Goal: Check status: Check status

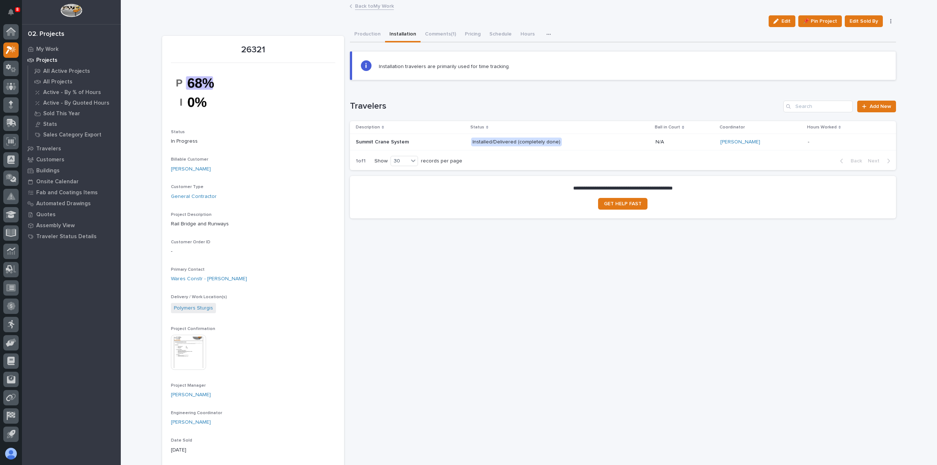
click at [383, 8] on link "Back to My Work" at bounding box center [374, 5] width 39 height 8
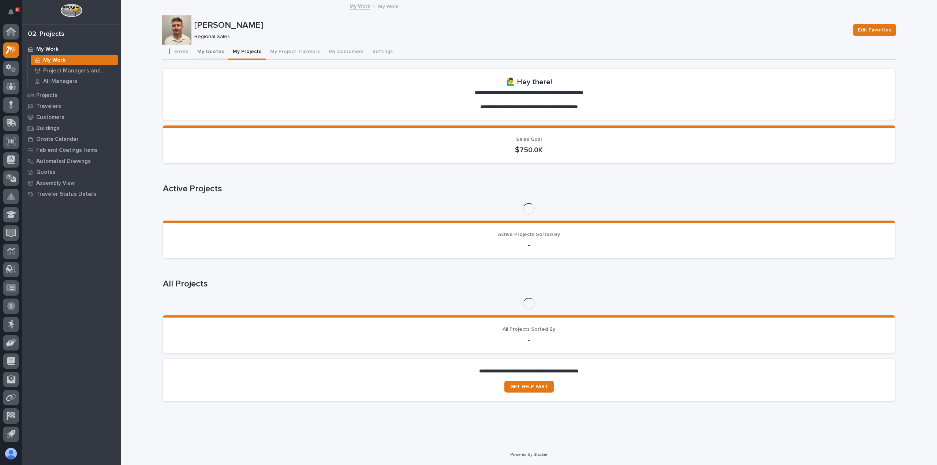
click at [211, 55] on button "My Quotes" at bounding box center [211, 52] width 36 height 15
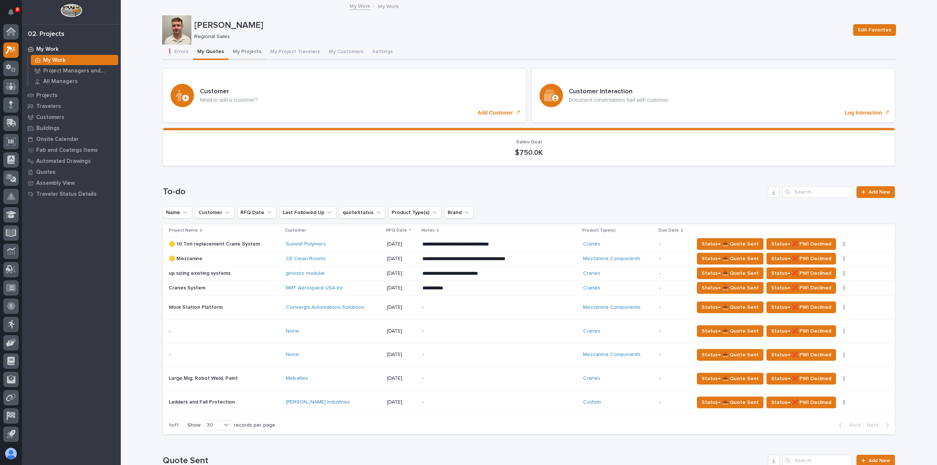
click at [233, 57] on button "My Projects" at bounding box center [247, 52] width 37 height 15
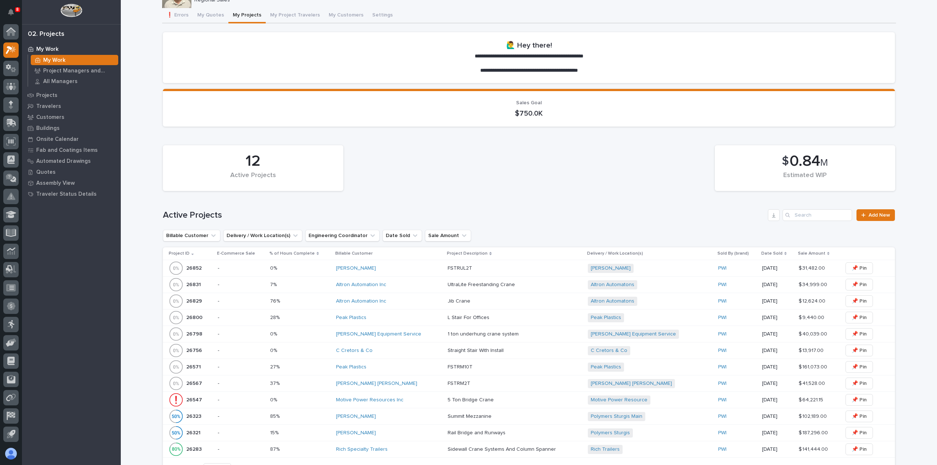
scroll to position [110, 0]
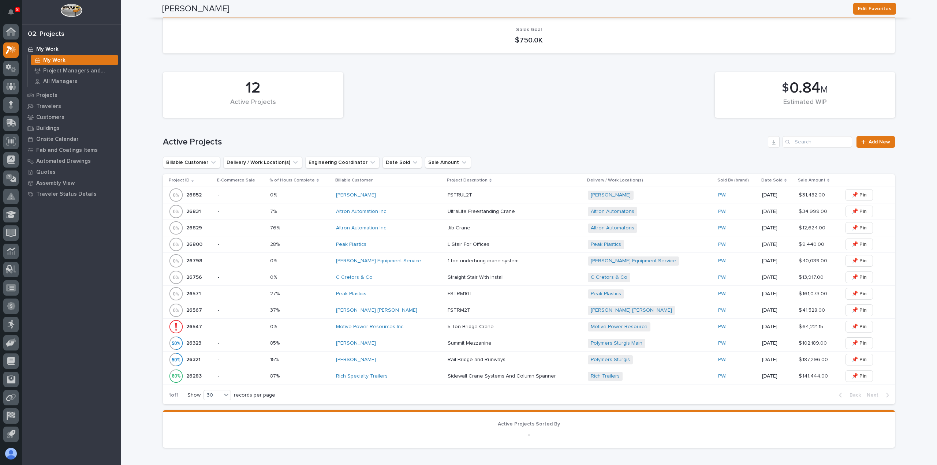
click at [418, 262] on div "[PERSON_NAME] Equipment Service" at bounding box center [389, 261] width 106 height 6
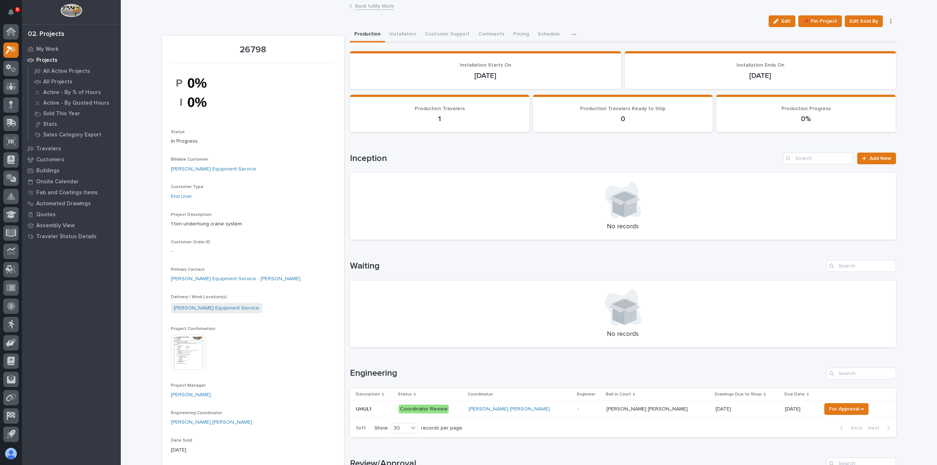
click at [380, 7] on link "Back to My Work" at bounding box center [374, 5] width 39 height 8
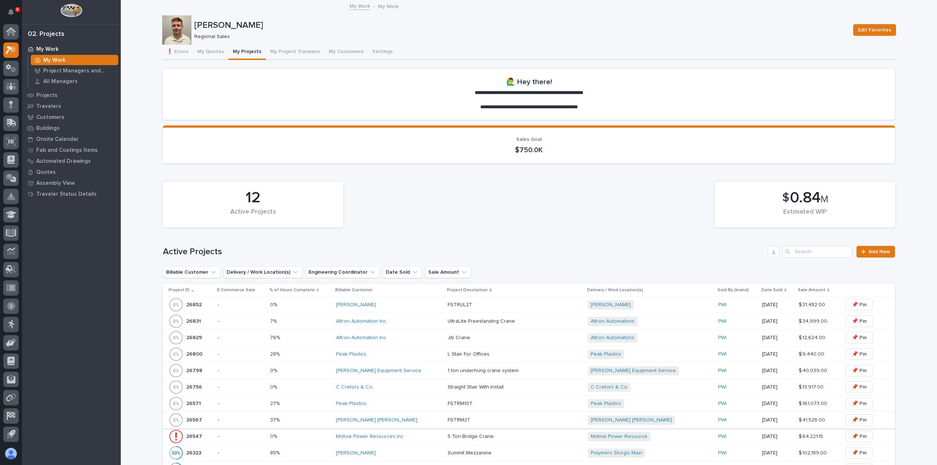
scroll to position [110, 0]
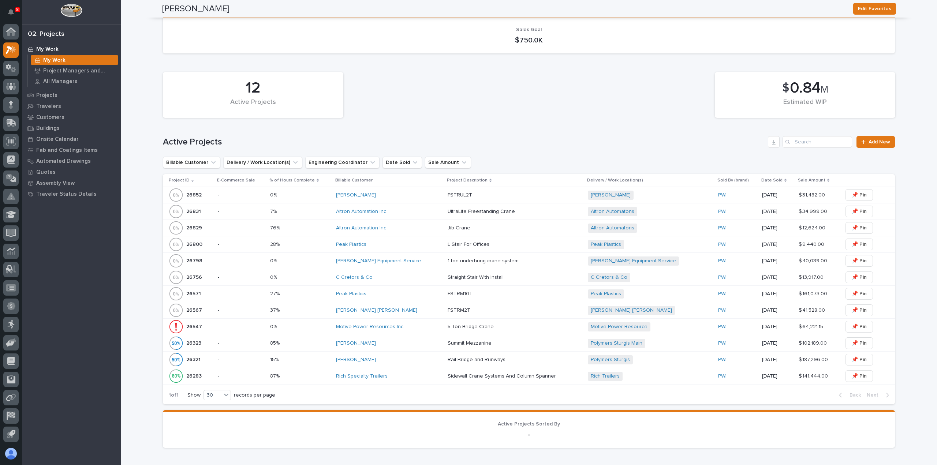
click at [322, 265] on div "0% 0%" at bounding box center [300, 261] width 60 height 12
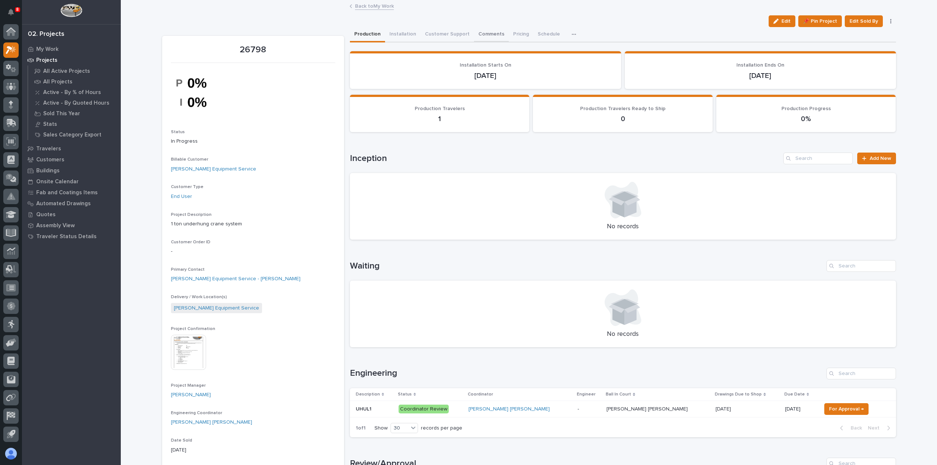
click at [474, 31] on button "Comments" at bounding box center [491, 34] width 35 height 15
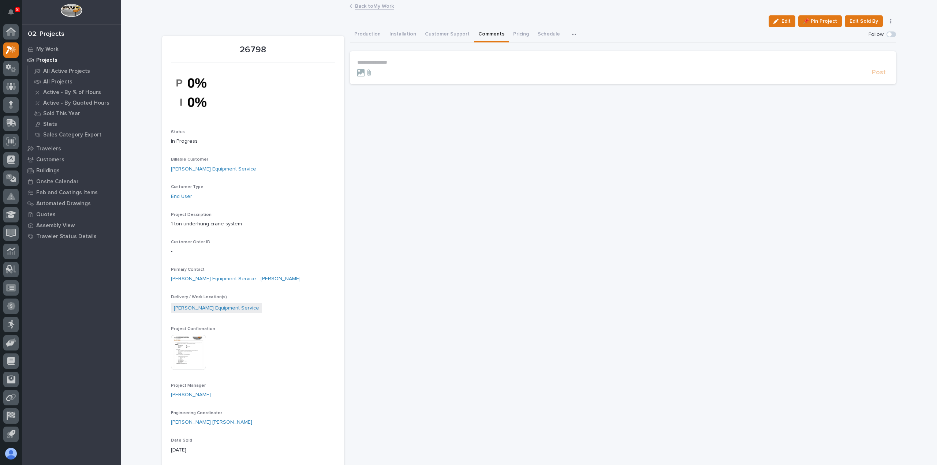
click at [384, 3] on link "Back to My Work" at bounding box center [374, 5] width 39 height 8
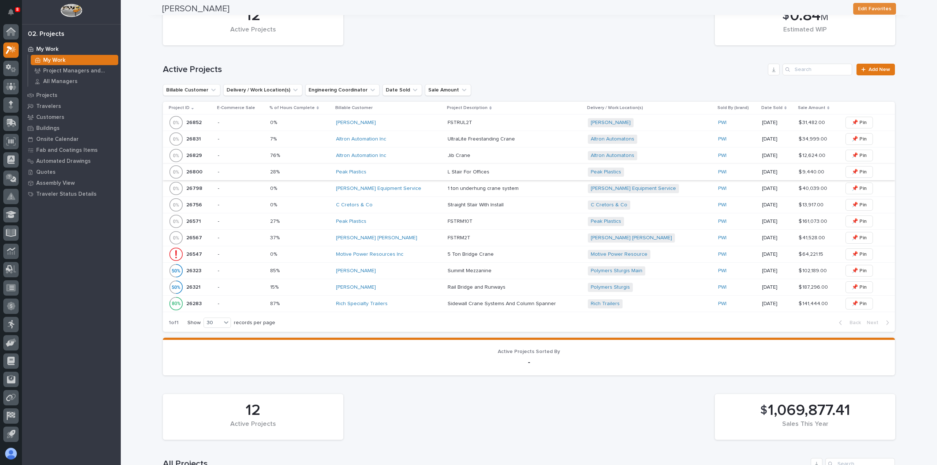
scroll to position [183, 0]
click at [331, 190] on p at bounding box center [300, 188] width 60 height 6
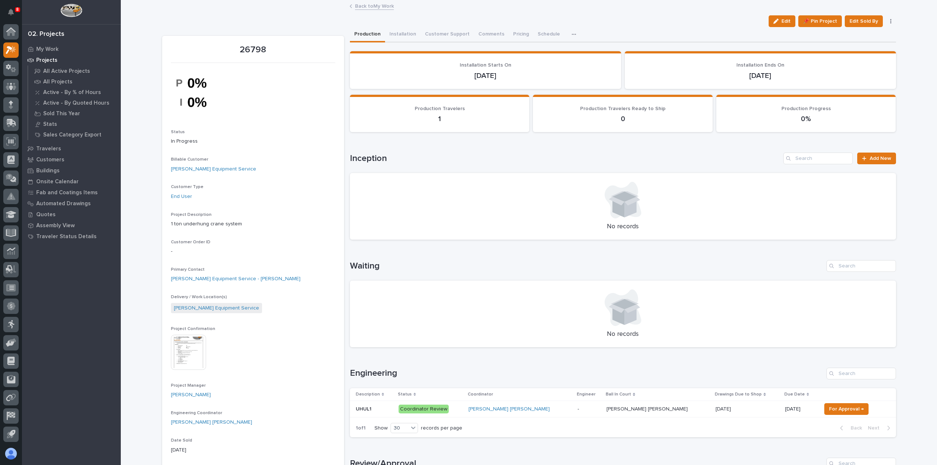
scroll to position [37, 0]
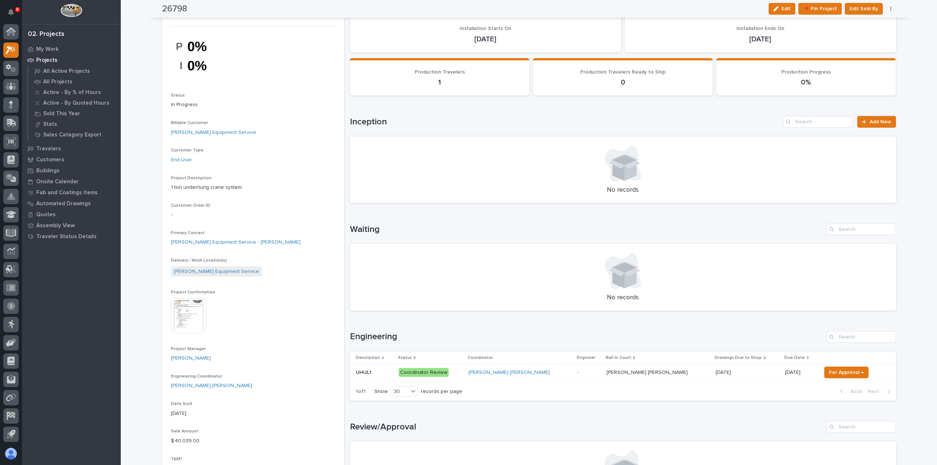
click at [463, 369] on p "Coordinator Review" at bounding box center [431, 372] width 64 height 9
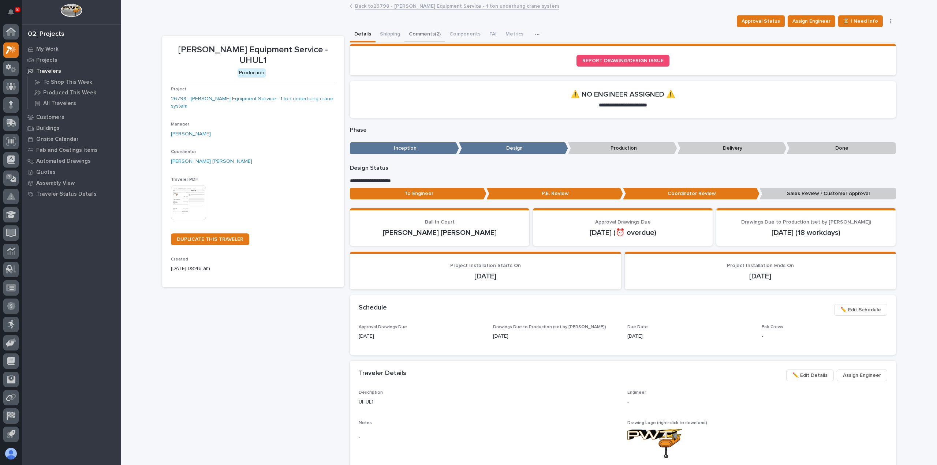
click at [423, 34] on button "Comments (2)" at bounding box center [425, 34] width 41 height 15
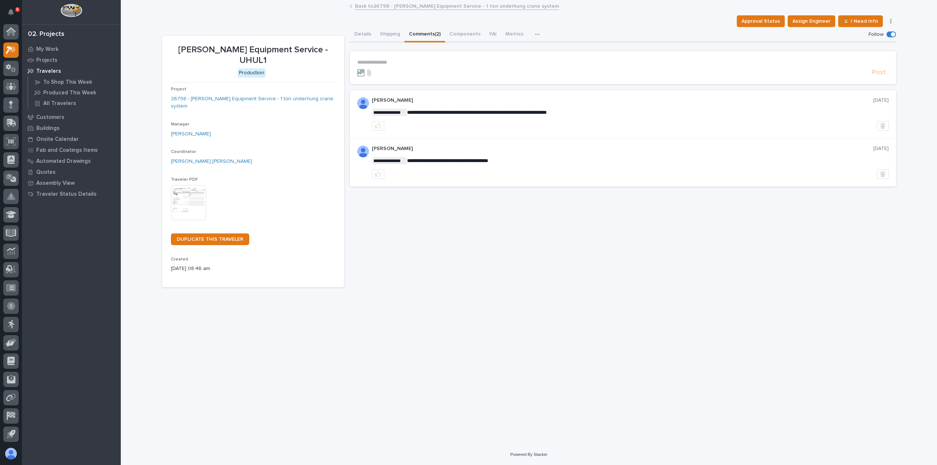
click at [424, 60] on p "**********" at bounding box center [623, 62] width 532 height 6
click at [367, 5] on link "Back to 26798 - [PERSON_NAME] Equipment Service - 1 ton underhung crane system" at bounding box center [457, 5] width 204 height 8
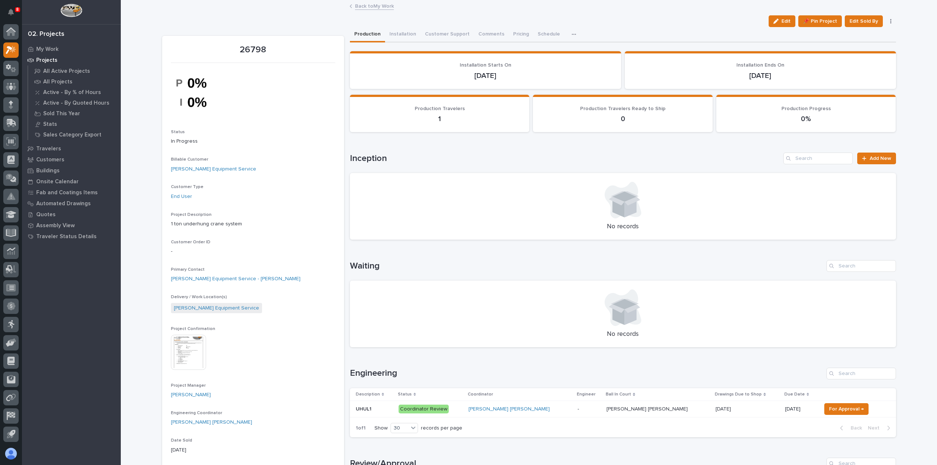
click at [463, 410] on p "Coordinator Review" at bounding box center [431, 409] width 64 height 9
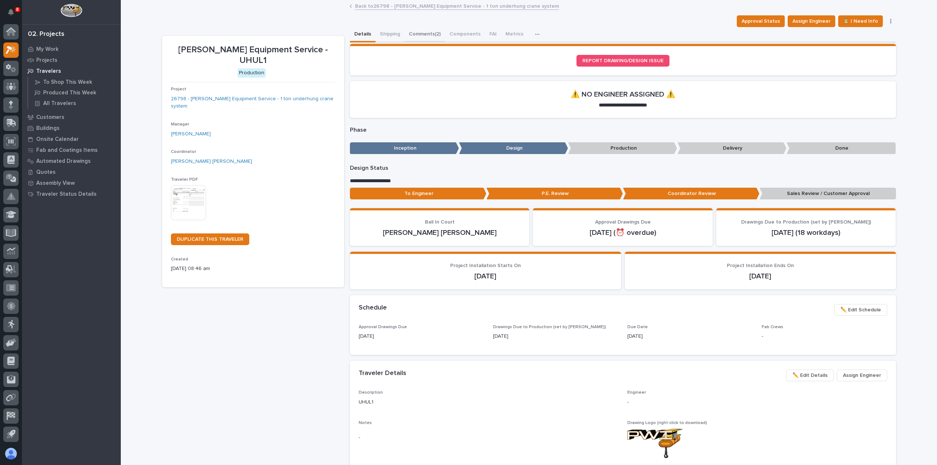
click at [414, 36] on button "Comments (2)" at bounding box center [425, 34] width 41 height 15
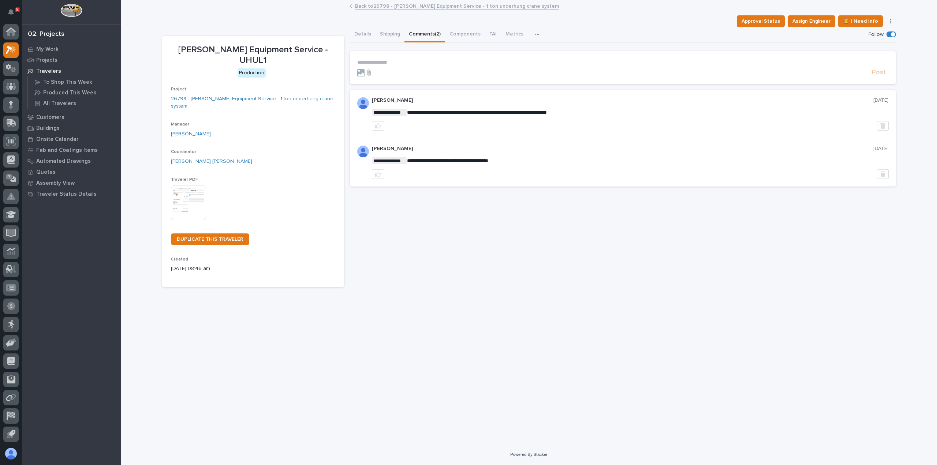
click at [392, 62] on p "**********" at bounding box center [623, 62] width 532 height 6
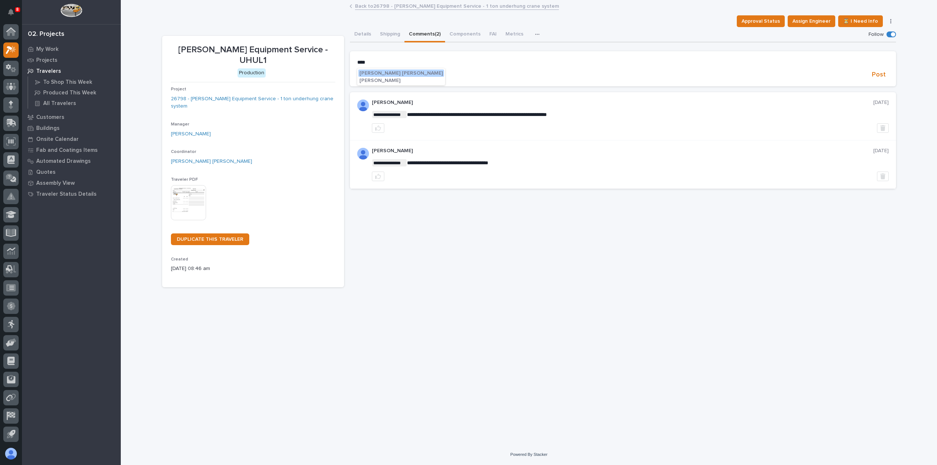
click at [391, 73] on span "[PERSON_NAME] [PERSON_NAME]" at bounding box center [401, 73] width 83 height 5
click at [409, 65] on p "**********" at bounding box center [623, 62] width 532 height 7
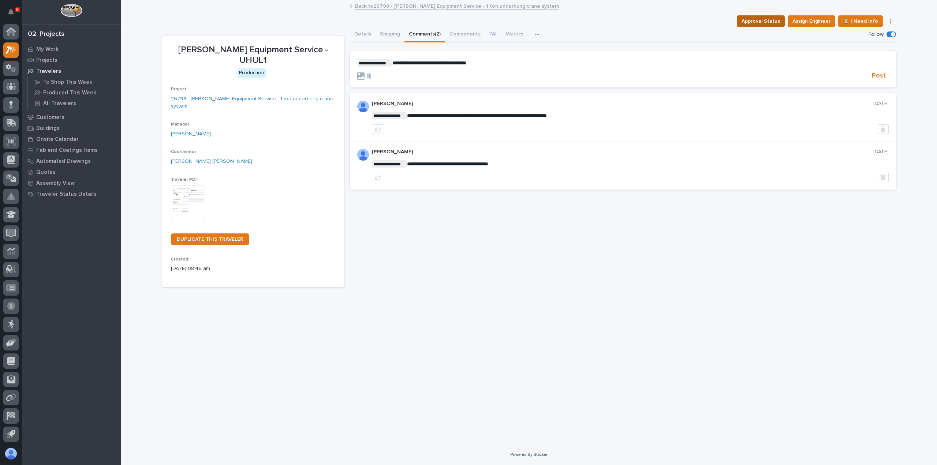
click at [773, 23] on span "Approval Status" at bounding box center [761, 21] width 38 height 9
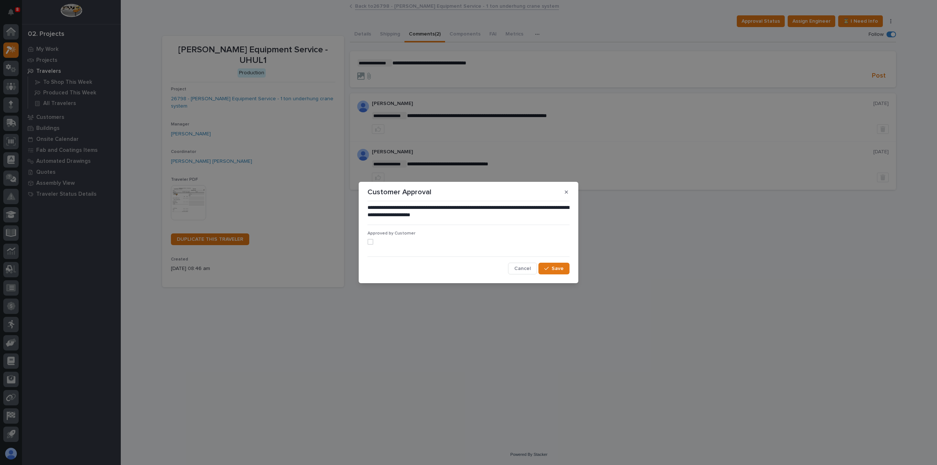
click at [452, 59] on div "**********" at bounding box center [468, 232] width 937 height 465
click at [490, 60] on div "**********" at bounding box center [468, 232] width 937 height 465
click at [523, 272] on button "Cancel" at bounding box center [522, 269] width 29 height 12
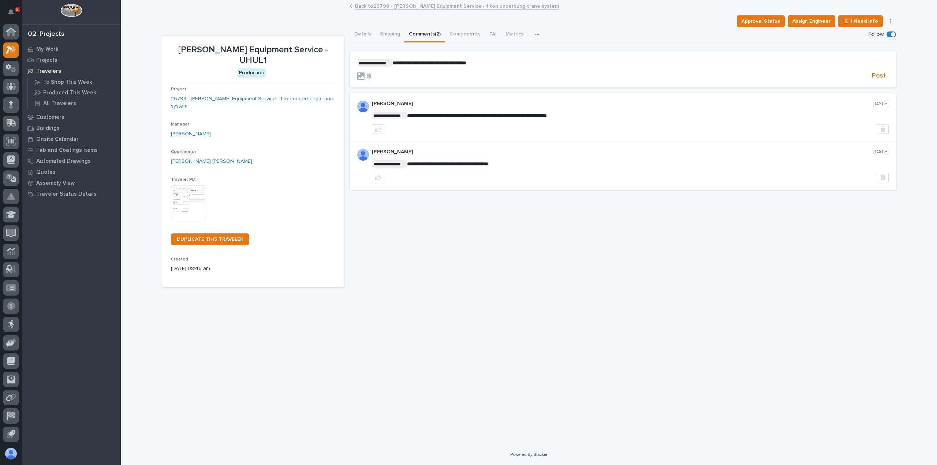
click at [497, 63] on p "**********" at bounding box center [623, 62] width 532 height 7
click at [884, 77] on span "Post" at bounding box center [879, 76] width 14 height 8
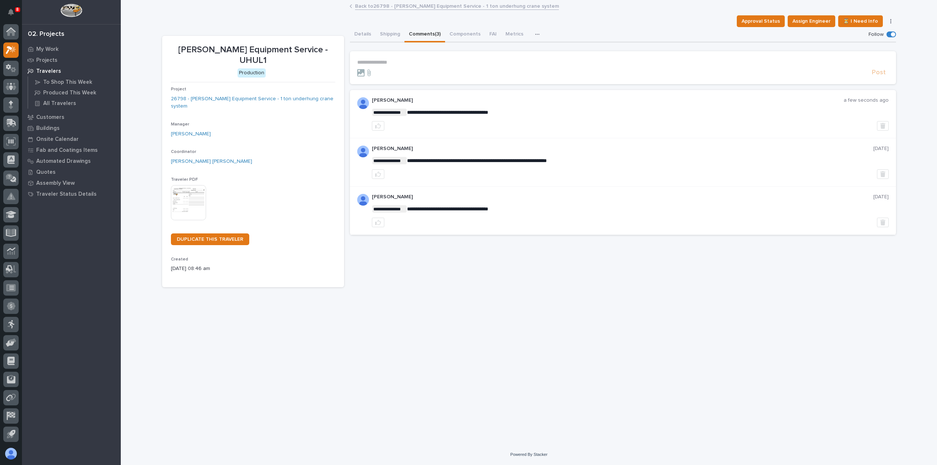
click at [423, 5] on link "Back to 26798 - [PERSON_NAME] Equipment Service - 1 ton underhung crane system" at bounding box center [457, 5] width 204 height 8
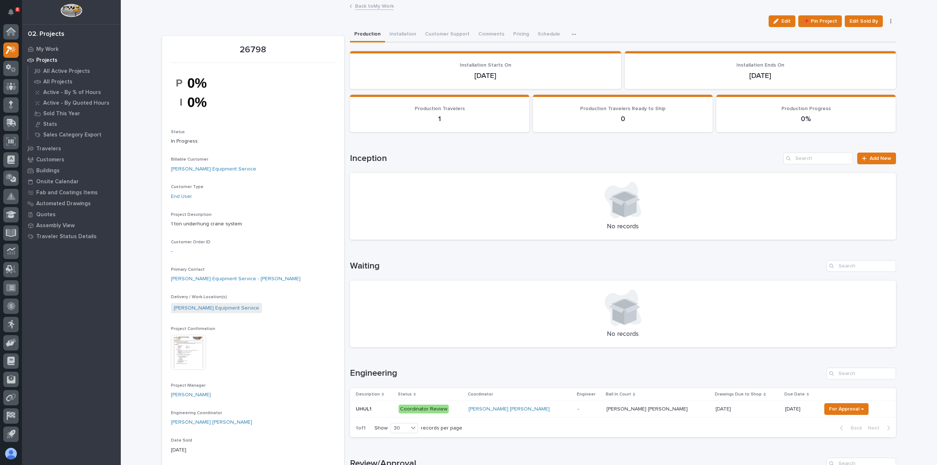
click at [378, 5] on link "Back to My Work" at bounding box center [374, 5] width 39 height 8
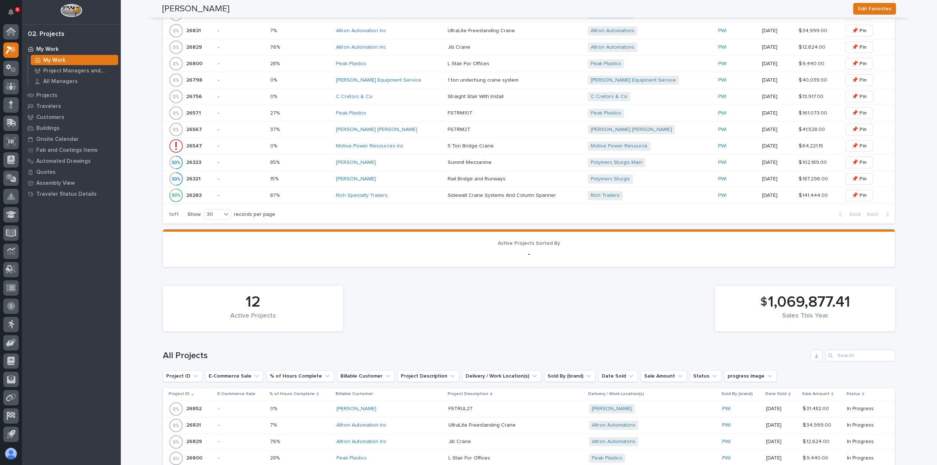
scroll to position [293, 0]
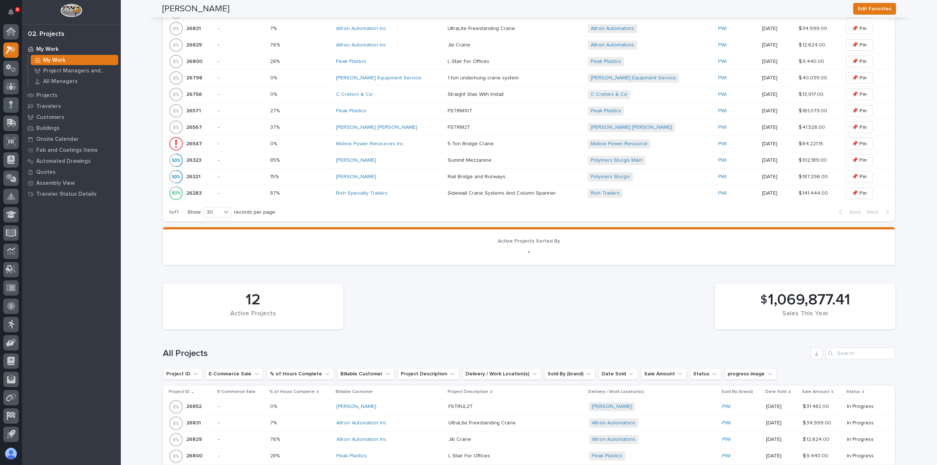
click at [411, 174] on div "[PERSON_NAME]" at bounding box center [389, 177] width 106 height 6
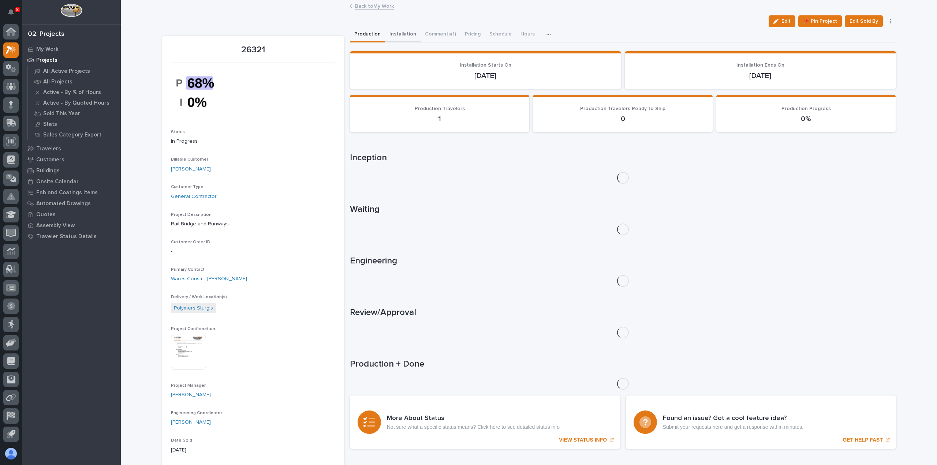
click at [403, 36] on button "Installation" at bounding box center [403, 34] width 36 height 15
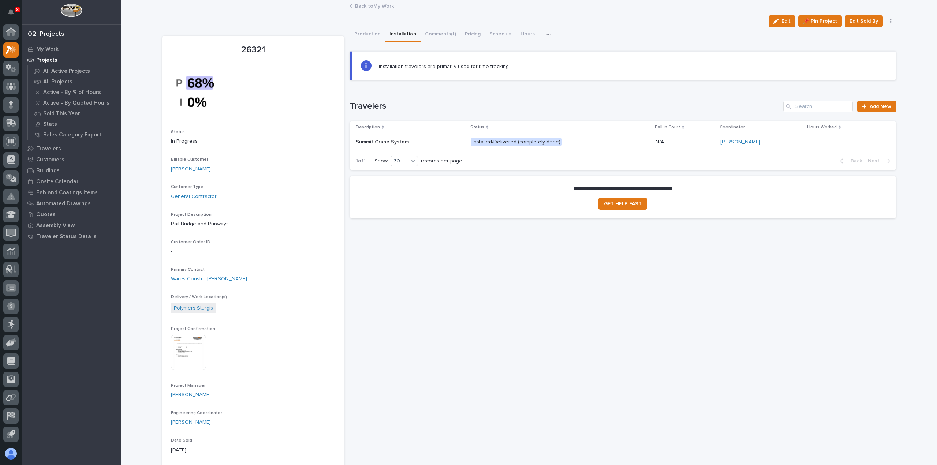
click at [588, 144] on p "Installed/Delivered (completely done)" at bounding box center [535, 142] width 128 height 9
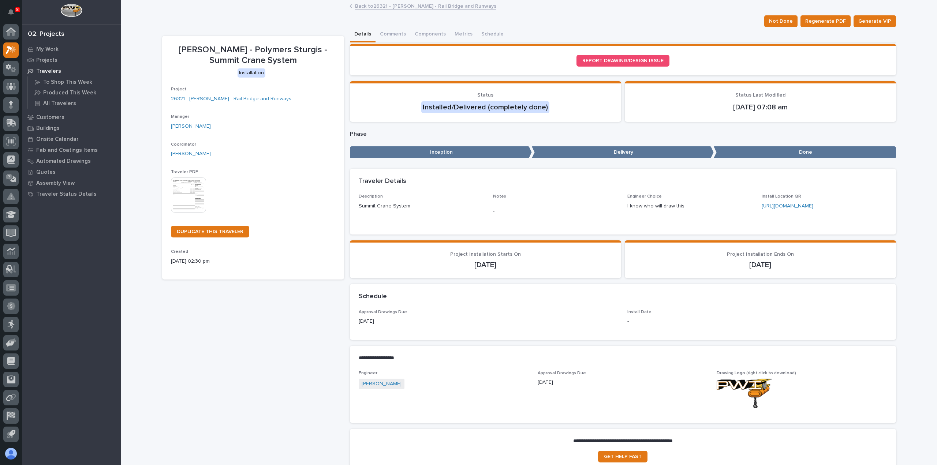
click at [417, 7] on link "Back to 26321 - [PERSON_NAME] - Rail Bridge and Runways" at bounding box center [425, 5] width 141 height 8
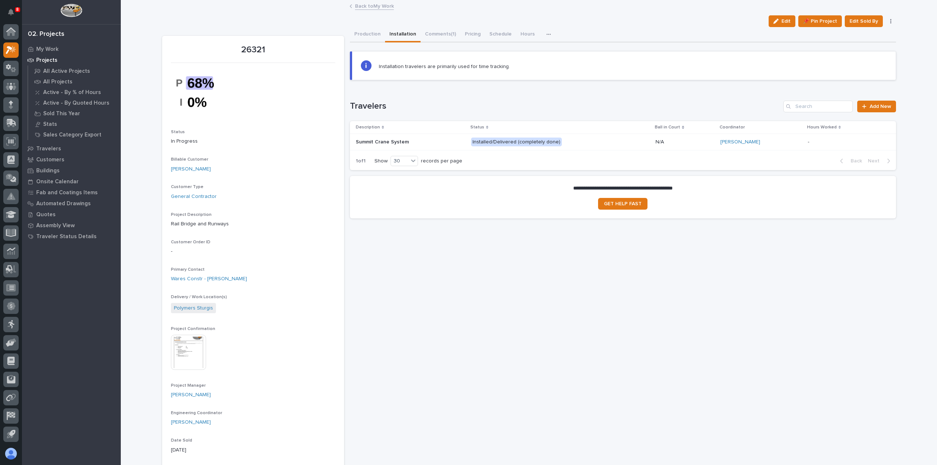
click at [595, 143] on p "Installed/Delivered (completely done)" at bounding box center [535, 142] width 128 height 9
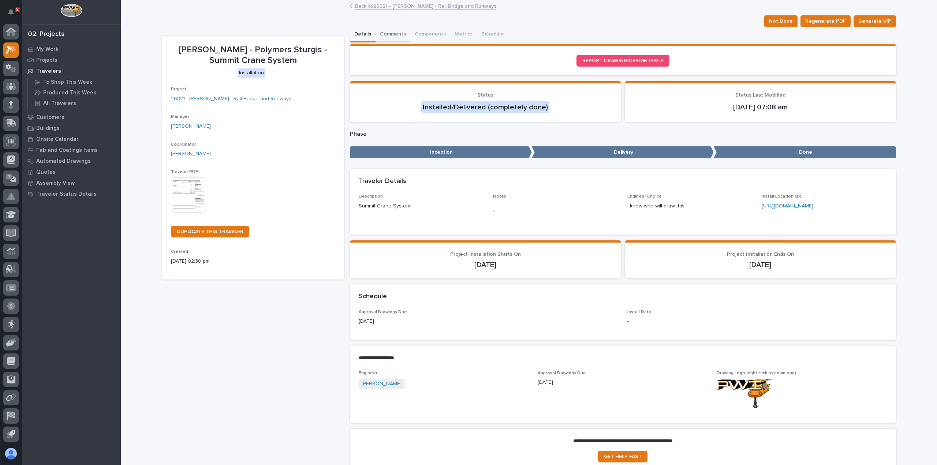
click at [393, 33] on button "Comments" at bounding box center [393, 34] width 35 height 15
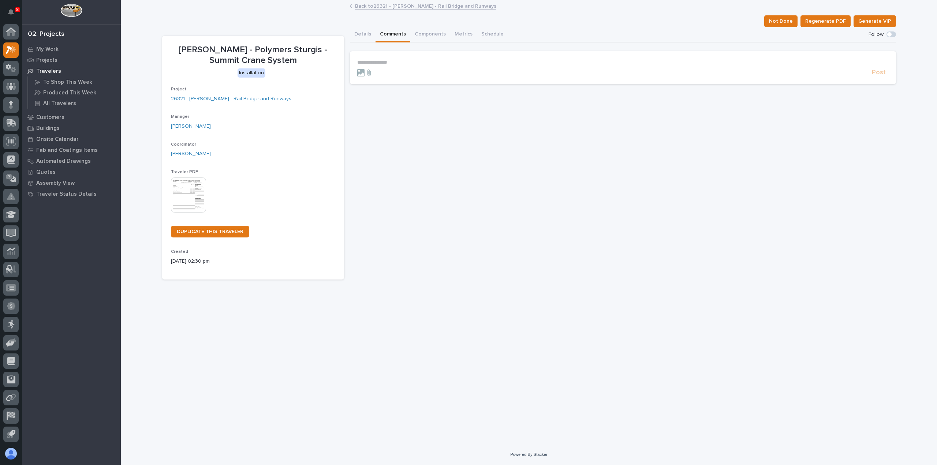
click at [395, 59] on section "**********" at bounding box center [623, 67] width 546 height 33
click at [395, 63] on p "**********" at bounding box center [623, 62] width 532 height 6
click at [374, 73] on span "[PERSON_NAME]" at bounding box center [380, 73] width 41 height 5
click at [746, 52] on section "﻿ * ******** ﻿ ﻿ Post" at bounding box center [623, 69] width 546 height 37
click at [743, 59] on section "﻿ * ******** ﻿ ﻿ Post" at bounding box center [623, 69] width 546 height 37
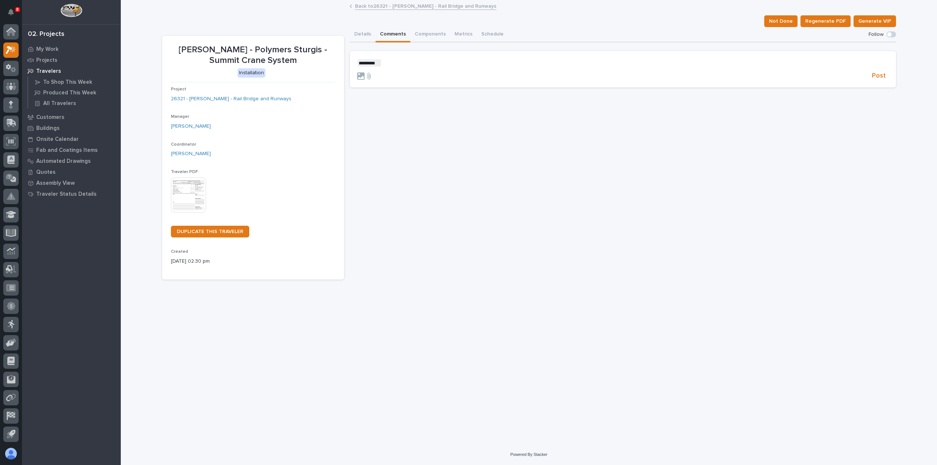
click at [743, 66] on form "﻿ * ******** ﻿ ﻿ Post" at bounding box center [623, 69] width 532 height 21
click at [745, 66] on p "﻿ * ******** ﻿ ﻿" at bounding box center [623, 62] width 532 height 7
click at [392, 5] on link "Back to 26321 - [PERSON_NAME] - Rail Bridge and Runways" at bounding box center [425, 5] width 141 height 8
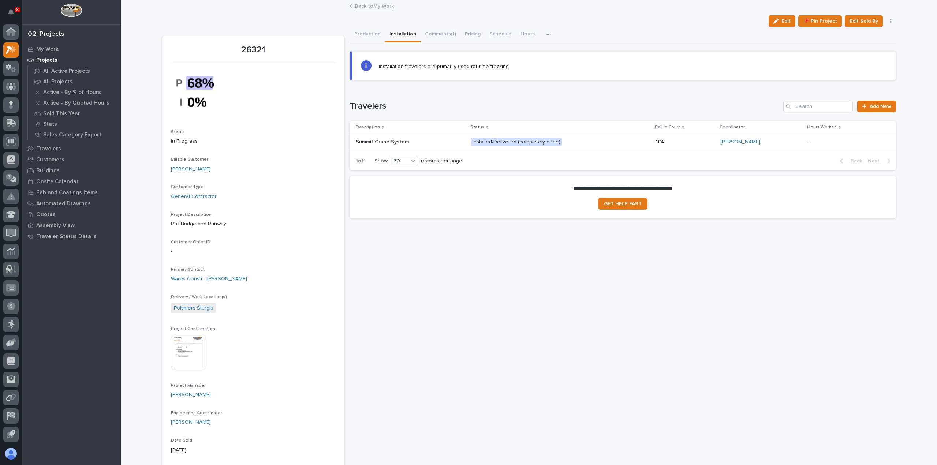
click at [563, 138] on p "Installed/Delivered (completely done)" at bounding box center [535, 142] width 128 height 9
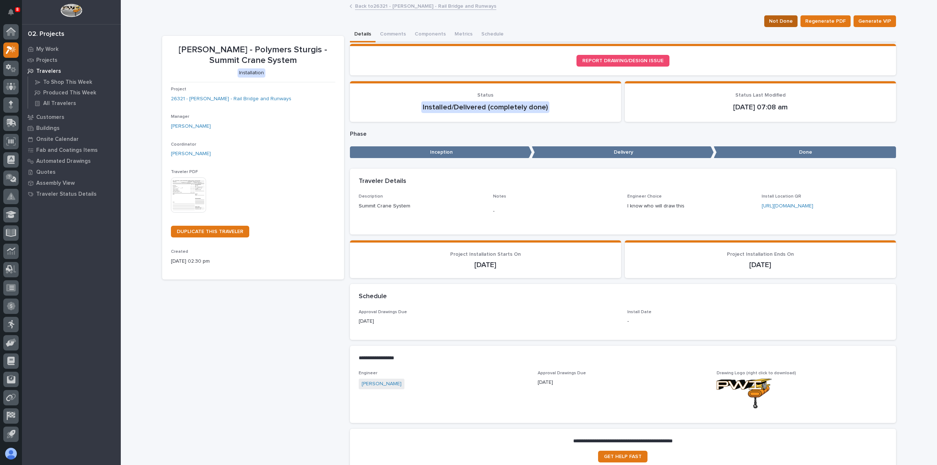
click at [783, 19] on span "Not Done" at bounding box center [781, 21] width 24 height 9
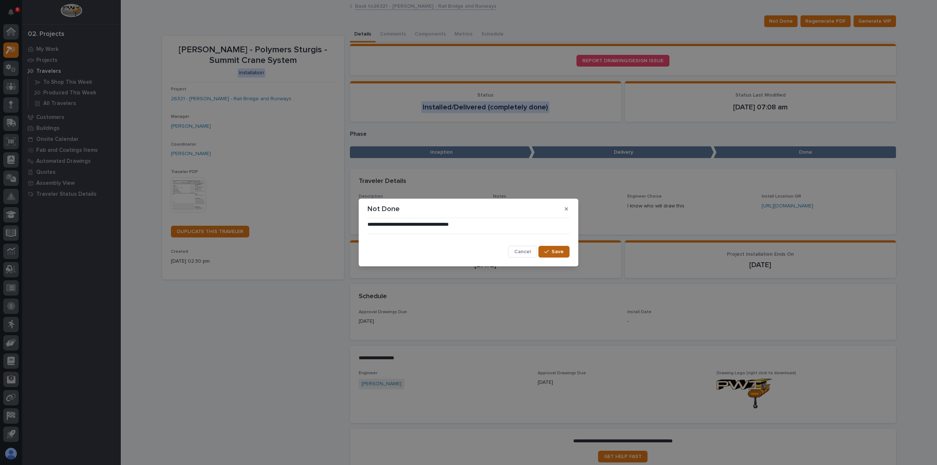
click at [554, 251] on span "Save" at bounding box center [558, 252] width 12 height 7
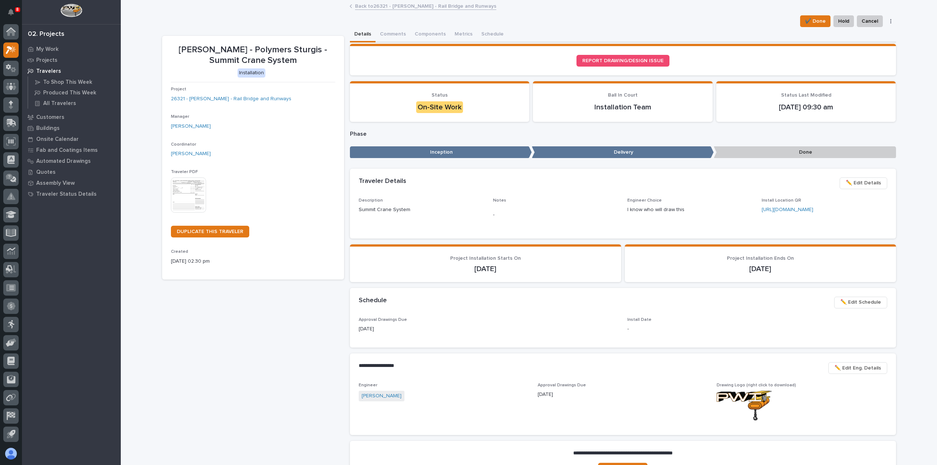
click at [437, 7] on link "Back to 26321 - [PERSON_NAME] - Rail Bridge and Runways" at bounding box center [425, 5] width 141 height 8
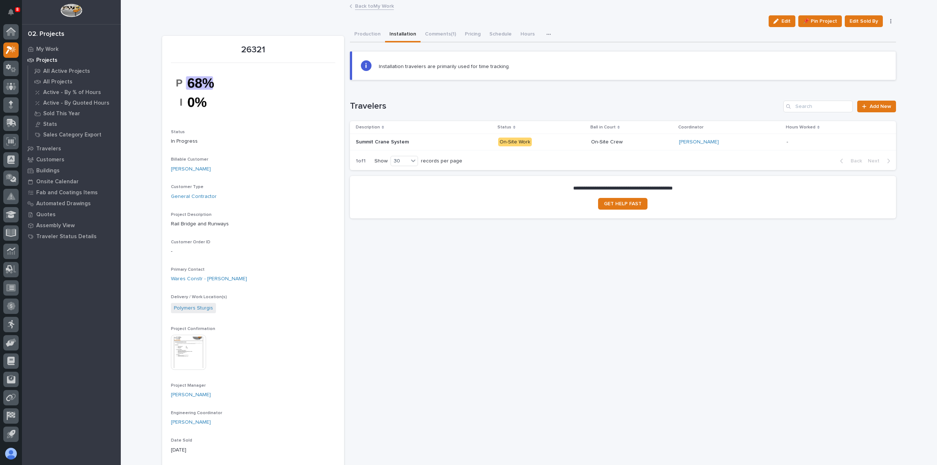
click at [432, 141] on p at bounding box center [420, 142] width 128 height 6
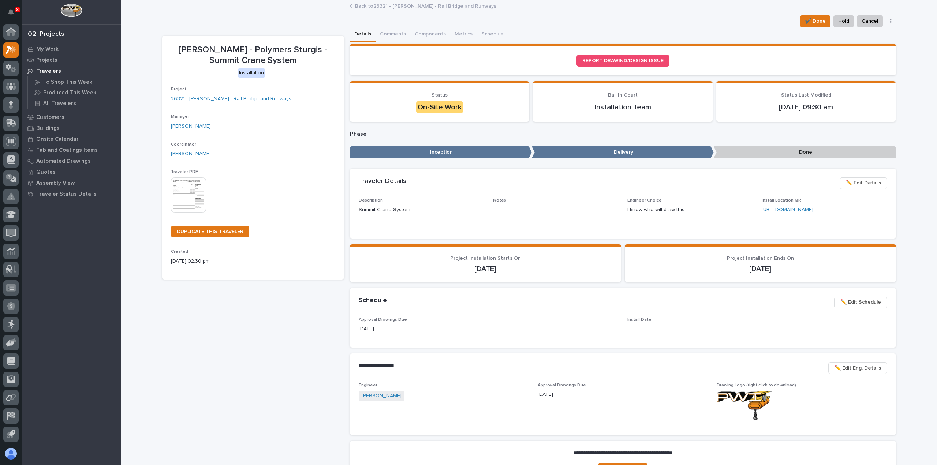
click at [465, 5] on link "Back to 26321 - [PERSON_NAME] - Rail Bridge and Runways" at bounding box center [425, 5] width 141 height 8
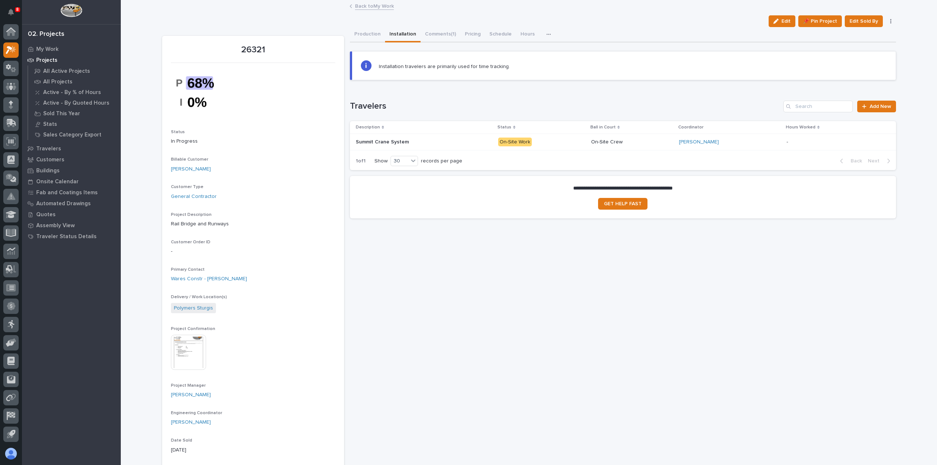
click at [376, 7] on link "Back to My Work" at bounding box center [374, 5] width 39 height 8
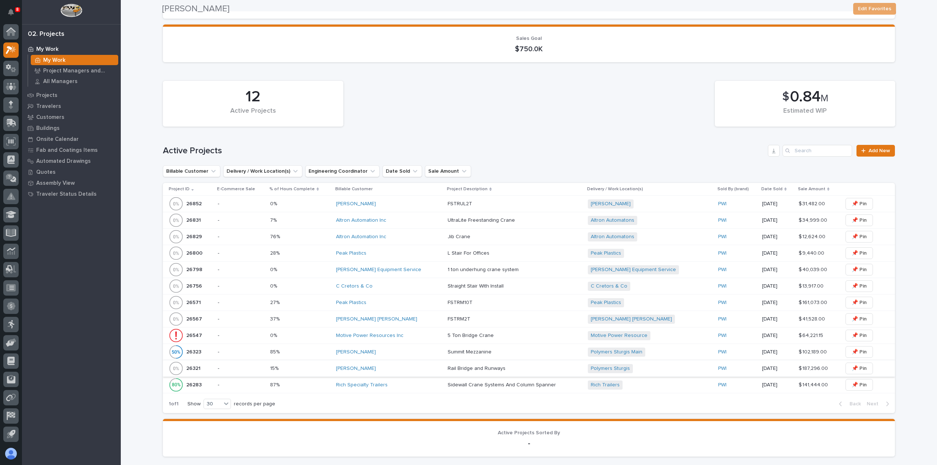
scroll to position [183, 0]
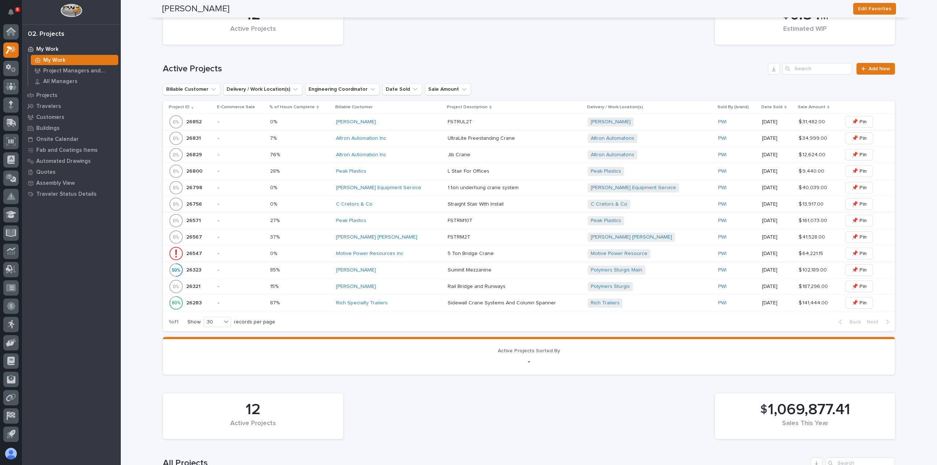
click at [253, 286] on p "-" at bounding box center [241, 287] width 46 height 6
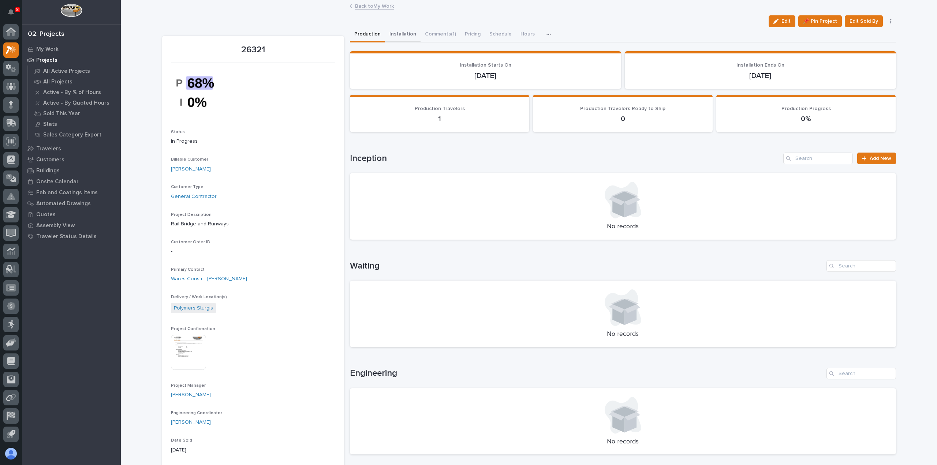
click at [401, 35] on button "Installation" at bounding box center [403, 34] width 36 height 15
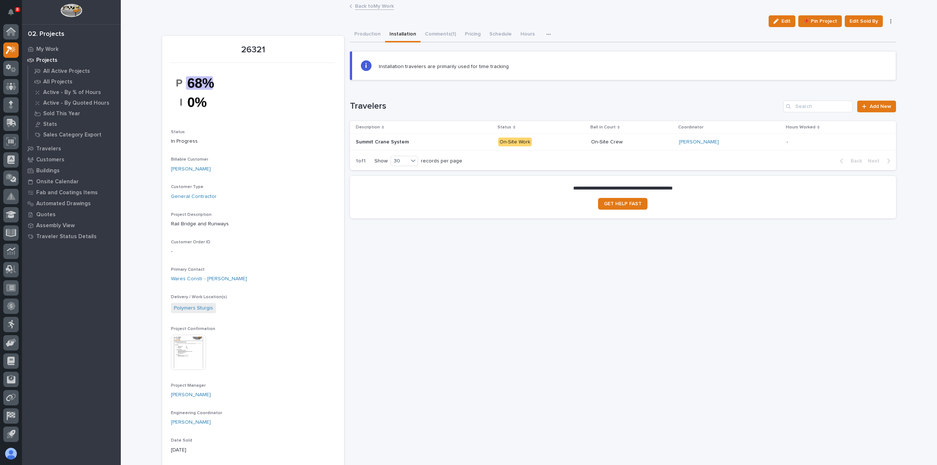
click at [571, 142] on p "On-Site Work" at bounding box center [541, 142] width 87 height 9
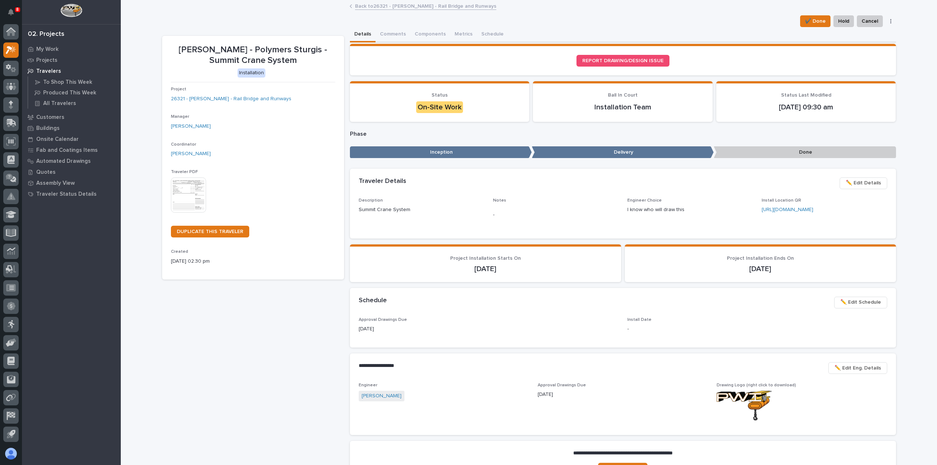
click at [449, 7] on link "Back to 26321 - [PERSON_NAME] - Rail Bridge and Runways" at bounding box center [425, 5] width 141 height 8
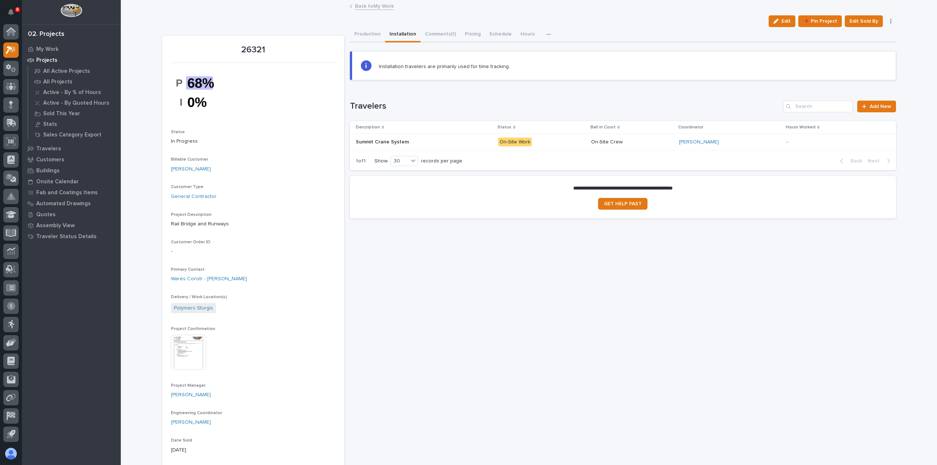
click at [483, 145] on div "Summit Crane System Summit Crane System" at bounding box center [424, 142] width 137 height 12
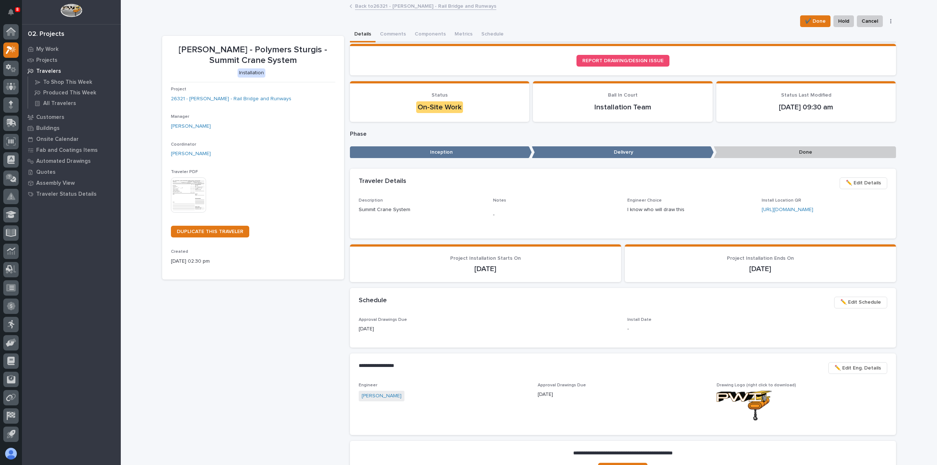
click at [393, 7] on link "Back to 26321 - [PERSON_NAME] - Rail Bridge and Runways" at bounding box center [425, 5] width 141 height 8
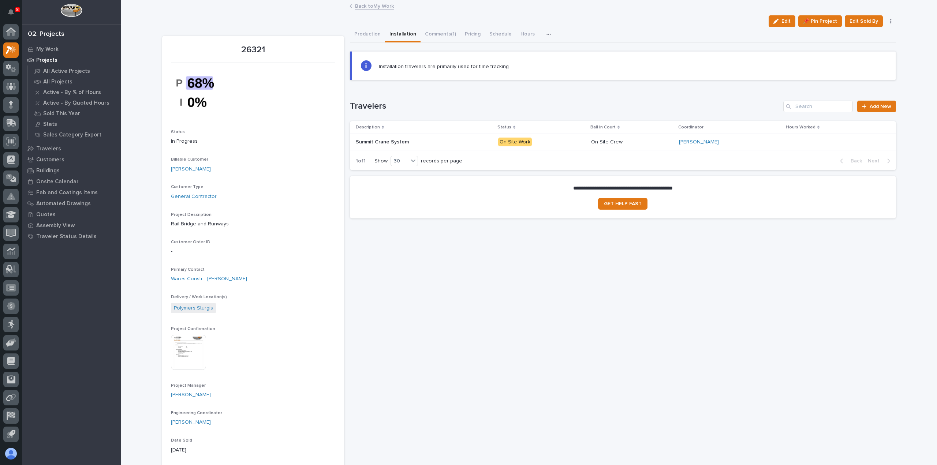
click at [378, 10] on div "Back to My Work" at bounding box center [529, 6] width 366 height 10
click at [380, 8] on link "Back to My Work" at bounding box center [374, 5] width 39 height 8
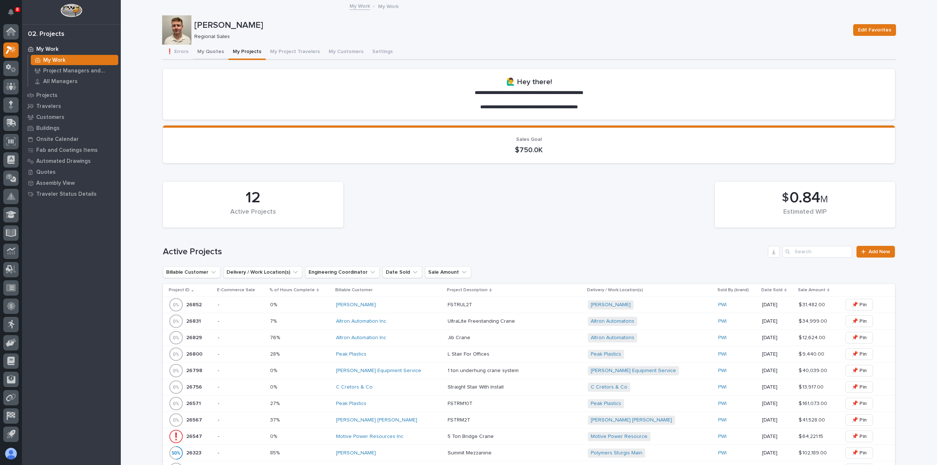
click at [197, 49] on button "My Quotes" at bounding box center [211, 52] width 36 height 15
